Goal: Information Seeking & Learning: Learn about a topic

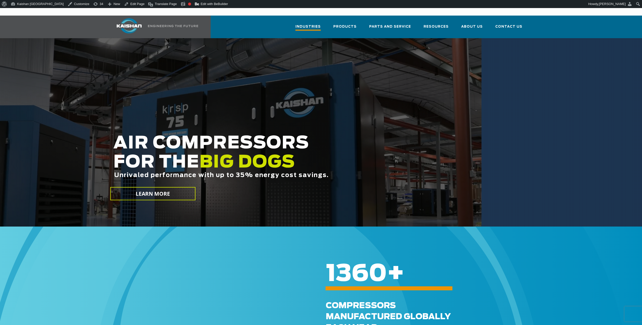
click at [319, 24] on span "Industries" at bounding box center [308, 27] width 25 height 7
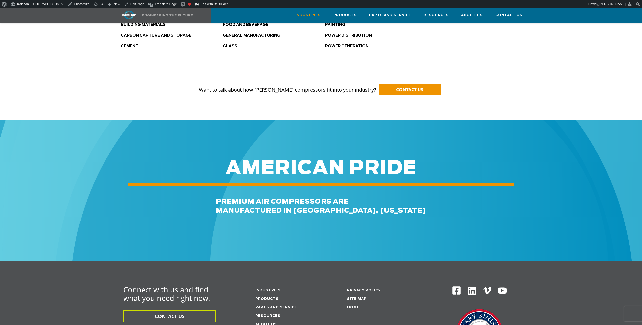
scroll to position [177, 0]
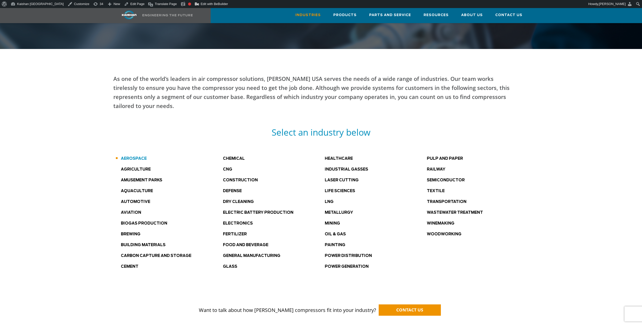
click at [138, 157] on link "Aerospace" at bounding box center [134, 159] width 26 height 4
click at [139, 167] on link "Agriculture" at bounding box center [136, 169] width 30 height 4
click at [140, 178] on link "Amusement Parks" at bounding box center [141, 180] width 41 height 4
click at [136, 189] on link "Aquaculture" at bounding box center [137, 191] width 32 height 4
click at [134, 200] on link "Automotive" at bounding box center [135, 202] width 29 height 4
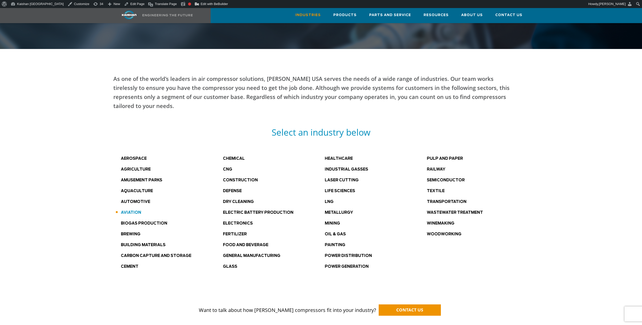
click at [132, 210] on link "Aviation" at bounding box center [131, 212] width 20 height 4
click at [133, 221] on link "Biogas production" at bounding box center [144, 223] width 46 height 4
click at [131, 232] on link "Brewing" at bounding box center [131, 234] width 20 height 4
click at [132, 243] on link "Building Materials" at bounding box center [143, 245] width 45 height 4
click at [135, 254] on link "Carbon Capture and Storage" at bounding box center [156, 256] width 70 height 4
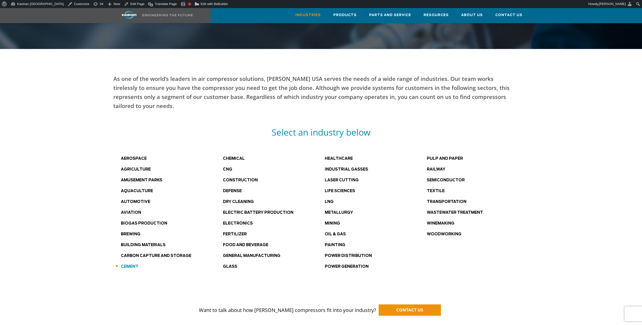
click at [131, 264] on link "Cement" at bounding box center [130, 266] width 18 height 4
click at [236, 157] on link "Chemical" at bounding box center [234, 159] width 22 height 4
click at [228, 167] on link "CNG" at bounding box center [227, 169] width 9 height 4
click at [238, 178] on link "Construction" at bounding box center [240, 180] width 35 height 4
click at [237, 189] on link "Defense" at bounding box center [232, 191] width 19 height 4
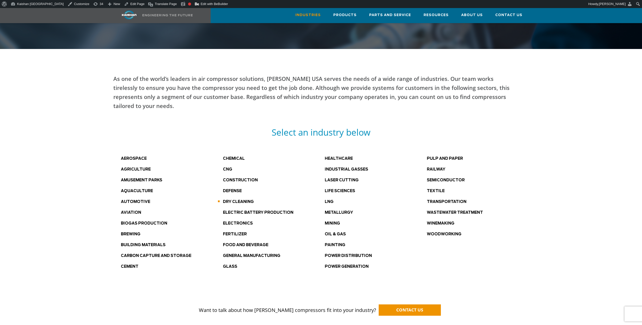
click at [238, 197] on li "Dry Cleaning" at bounding box center [274, 201] width 102 height 8
click at [238, 200] on link "Dry Cleaning" at bounding box center [238, 202] width 31 height 4
click at [241, 210] on link "Electric Battery Production" at bounding box center [258, 212] width 70 height 4
click at [236, 221] on link "Electronics" at bounding box center [238, 223] width 30 height 4
click at [235, 232] on link "Fertilizer" at bounding box center [235, 234] width 24 height 4
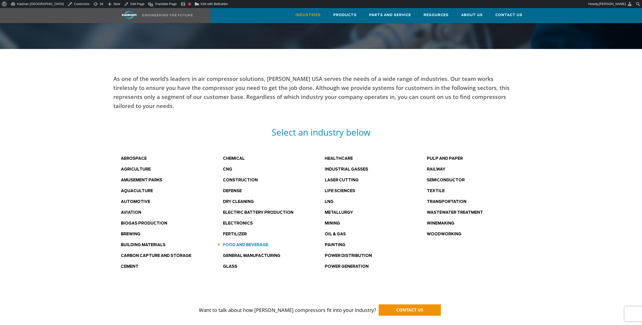
click at [240, 243] on link "Food and Beverage" at bounding box center [245, 245] width 45 height 4
click at [247, 254] on link "General Manufacturing" at bounding box center [251, 256] width 57 height 4
click at [228, 264] on link "Glass" at bounding box center [230, 266] width 14 height 4
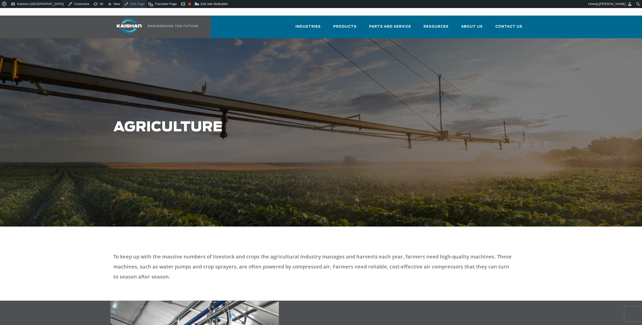
click at [122, 4] on link "Edit Page" at bounding box center [134, 4] width 24 height 8
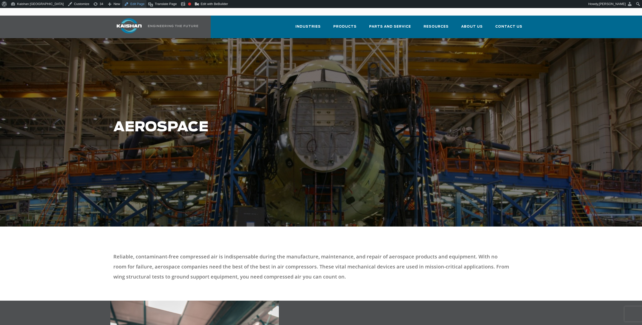
click at [122, 2] on link "Edit Page" at bounding box center [134, 4] width 24 height 8
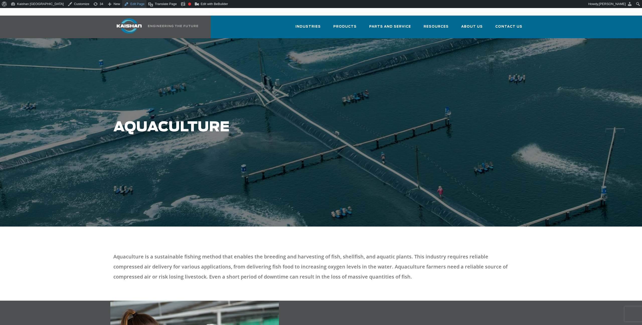
click at [122, 5] on link "Edit Page" at bounding box center [134, 4] width 24 height 8
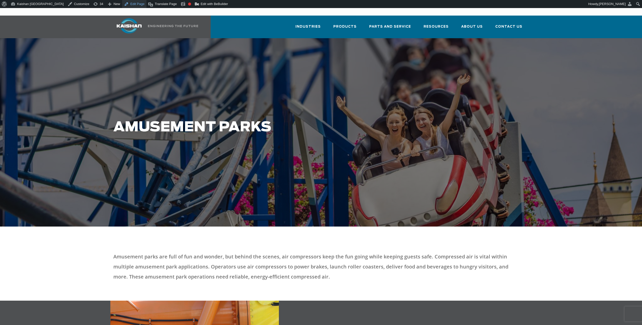
click at [122, 2] on link "Edit Page" at bounding box center [134, 4] width 24 height 8
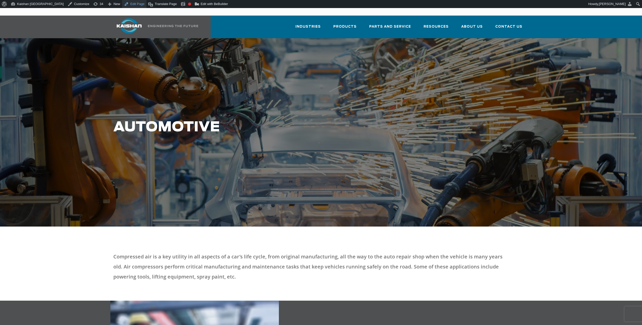
click at [122, 5] on link "Edit Page" at bounding box center [134, 4] width 24 height 8
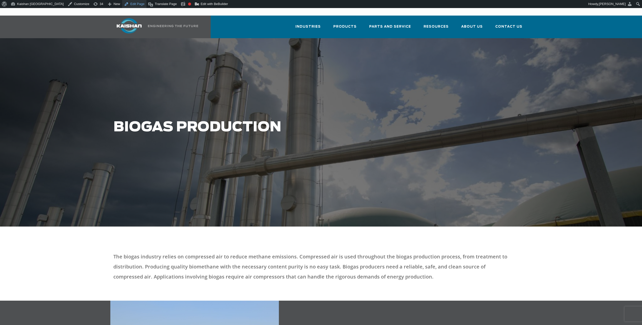
click at [122, 2] on link "Edit Page" at bounding box center [134, 4] width 24 height 8
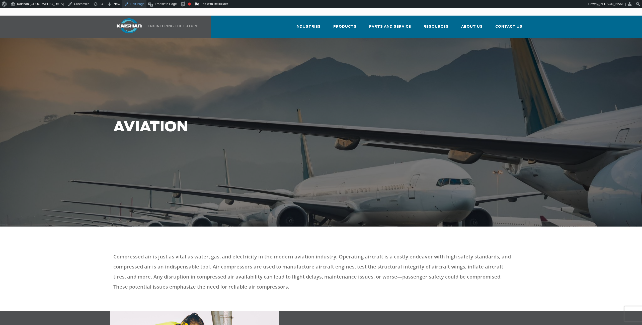
click at [122, 4] on link "Edit Page" at bounding box center [134, 4] width 24 height 8
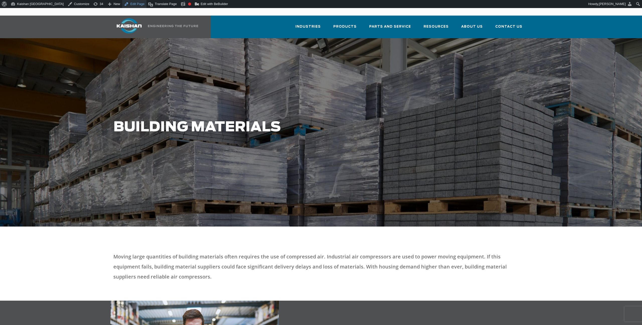
click at [122, 5] on link "Edit Page" at bounding box center [134, 4] width 24 height 8
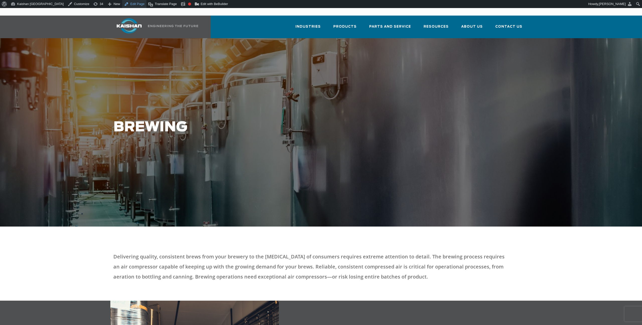
click at [122, 3] on link "Edit Page" at bounding box center [134, 4] width 24 height 8
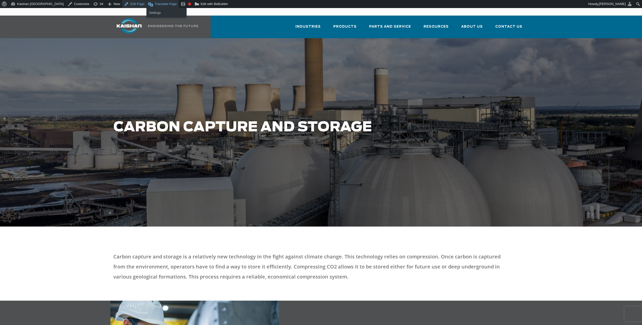
click at [122, 6] on link "Edit Page" at bounding box center [134, 4] width 24 height 8
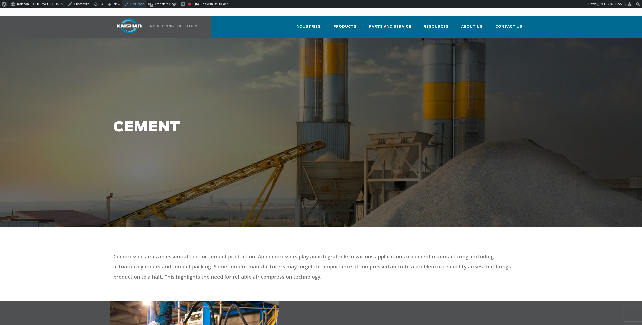
click at [122, 3] on link "Edit Page" at bounding box center [134, 4] width 24 height 8
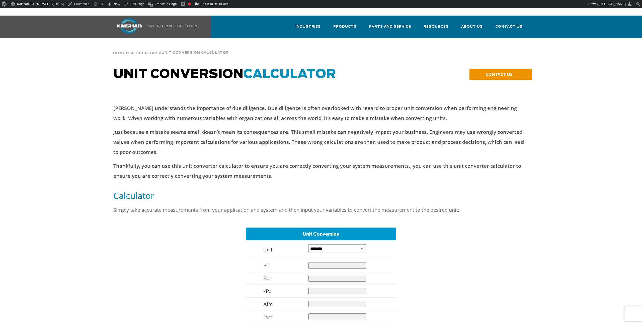
drag, startPoint x: 32, startPoint y: 73, endPoint x: 72, endPoint y: 26, distance: 61.4
click at [33, 72] on div at bounding box center [321, 82] width 591 height 31
